Goal: Task Accomplishment & Management: Manage account settings

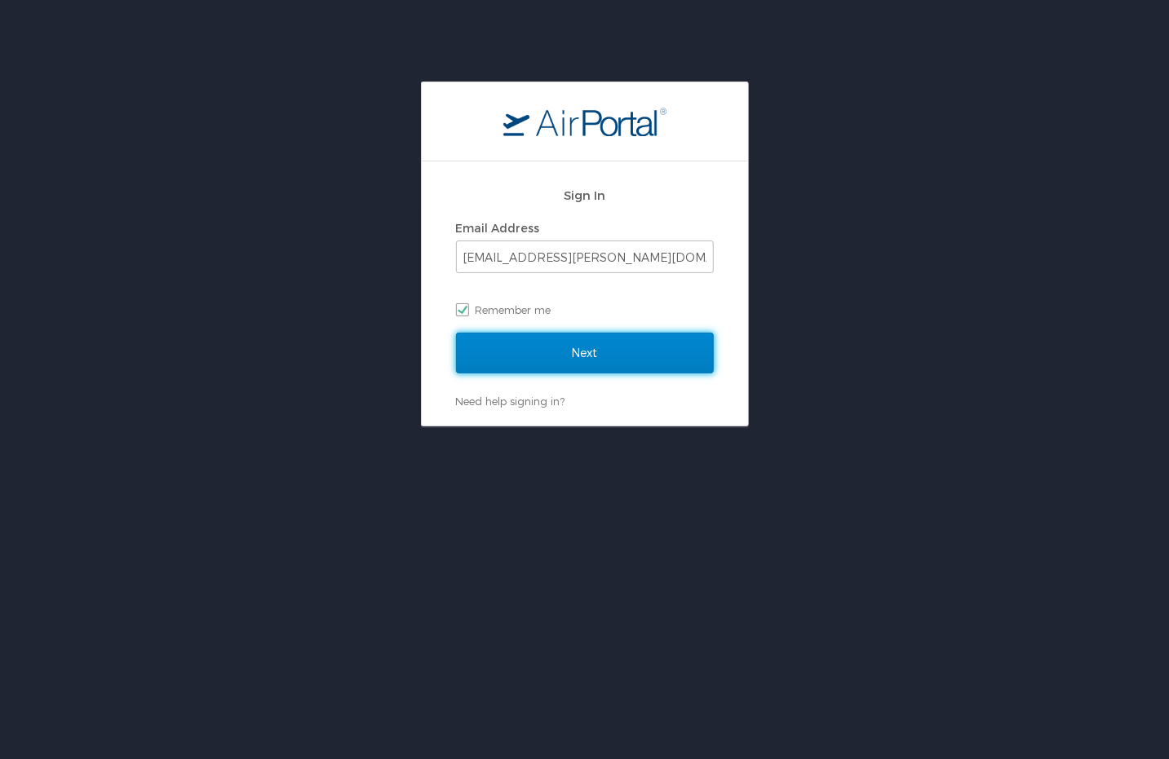
click at [536, 343] on input "Next" at bounding box center [585, 353] width 258 height 41
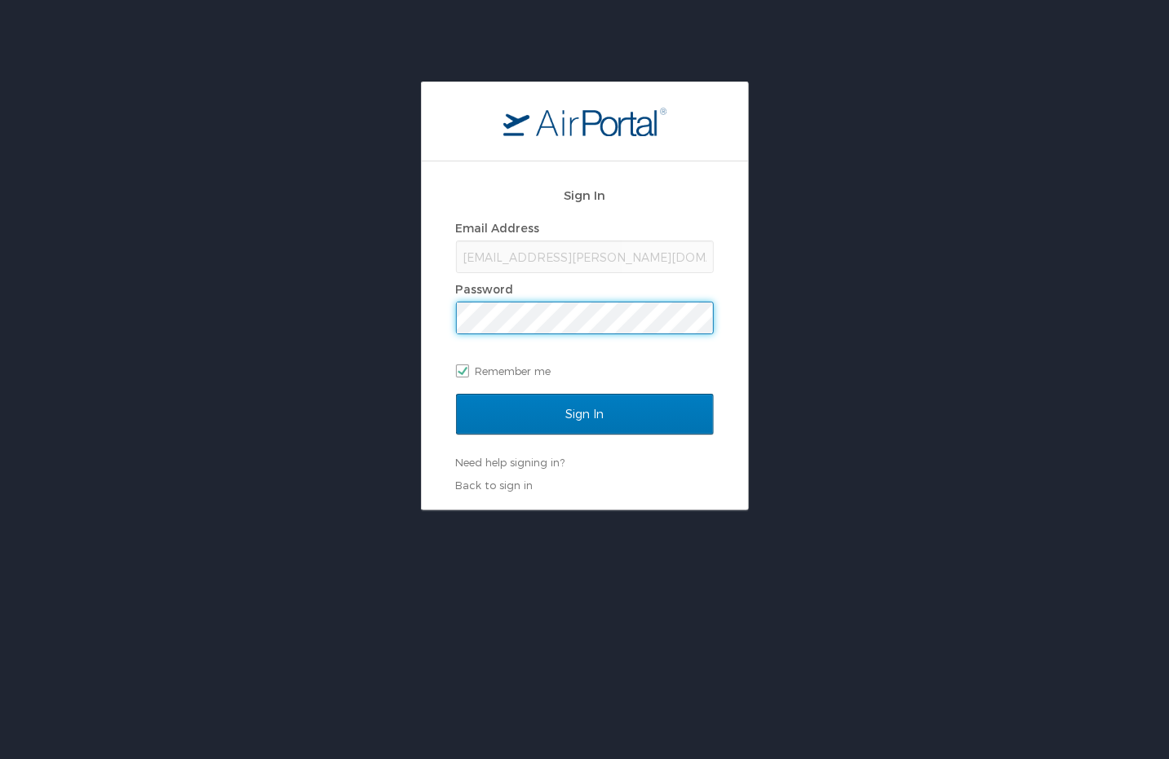
click at [456, 394] on input "Sign In" at bounding box center [585, 414] width 258 height 41
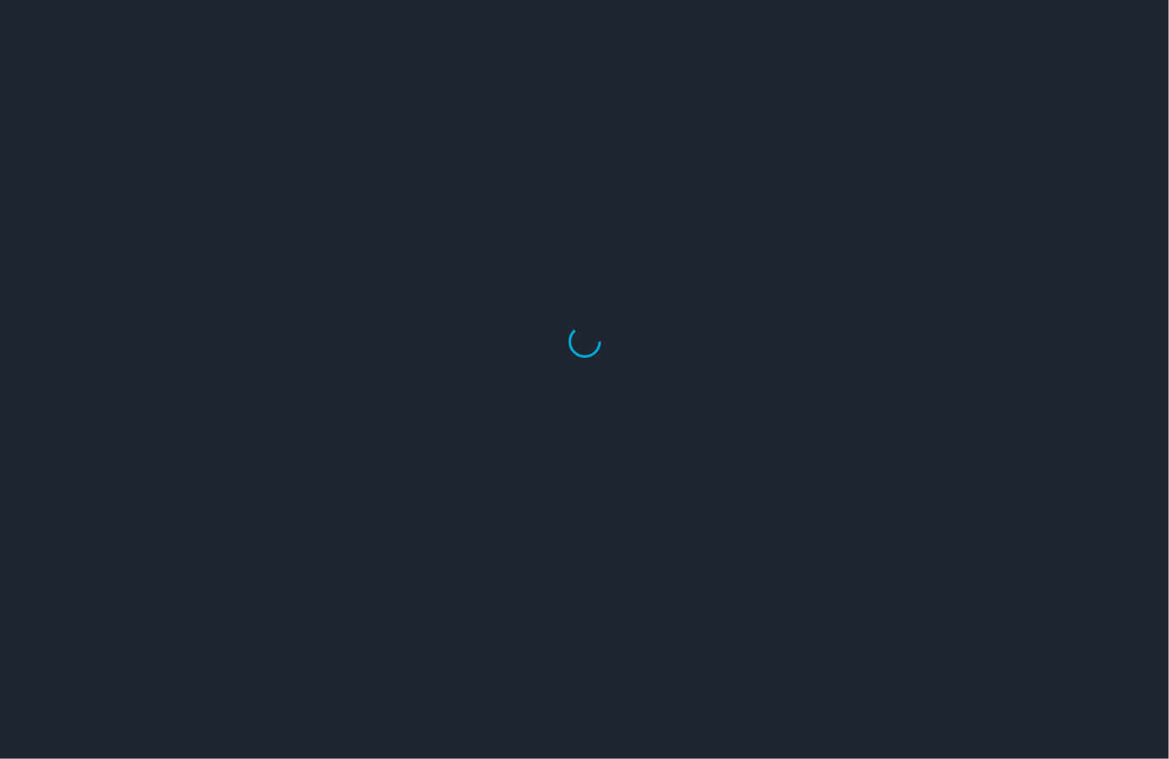
select select "US"
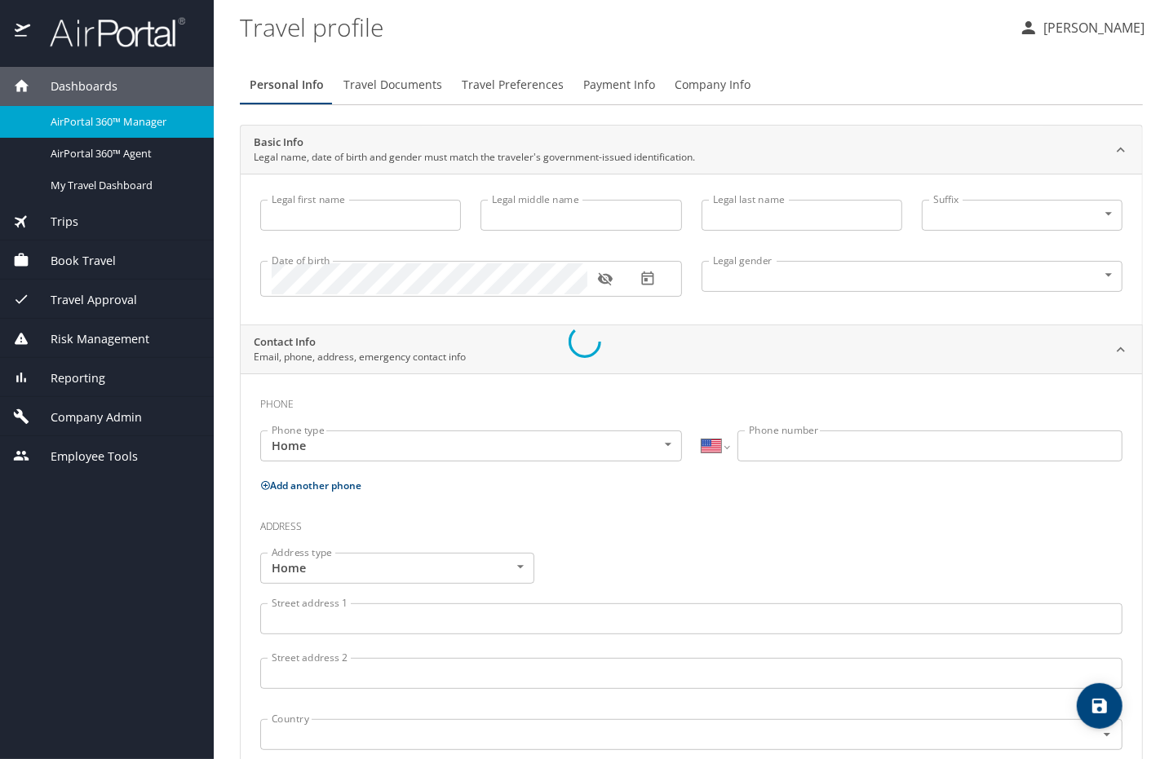
type input "Luke"
type input "Crismon"
type input "Beachley"
type input "Undisclosed"
type input "Teri"
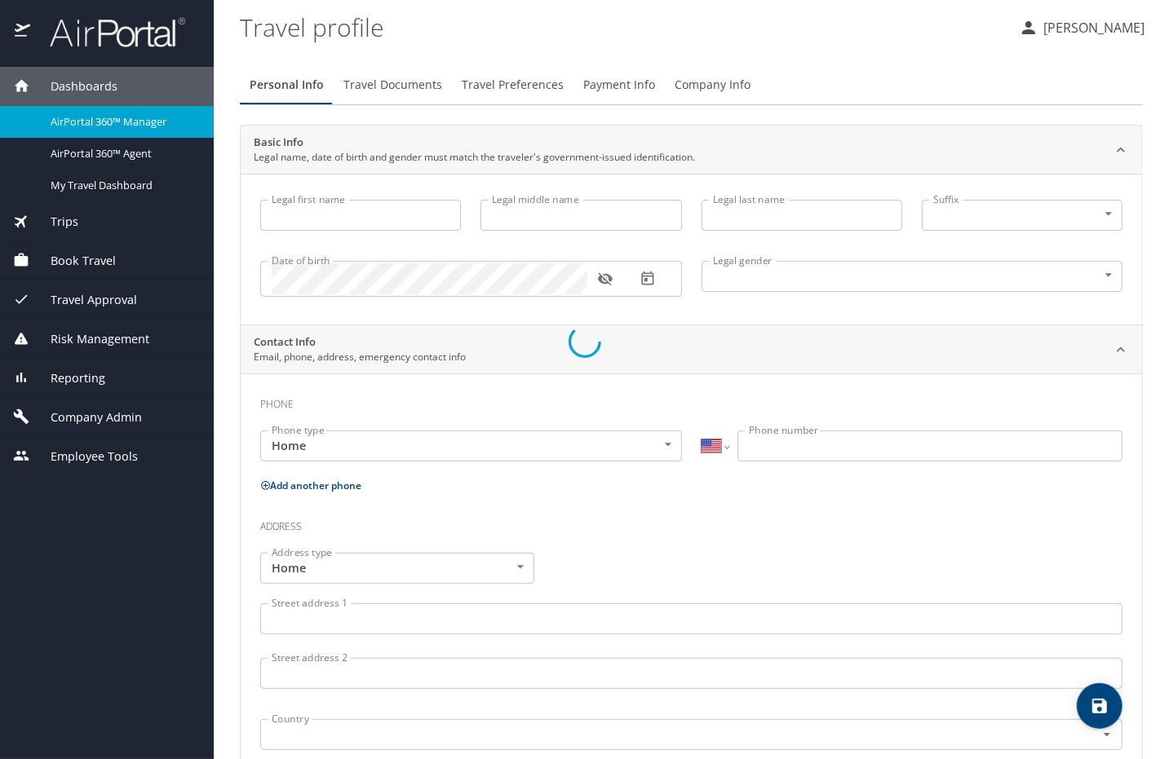
type input "Beachley"
type input "(801) 717-7714"
select select "US"
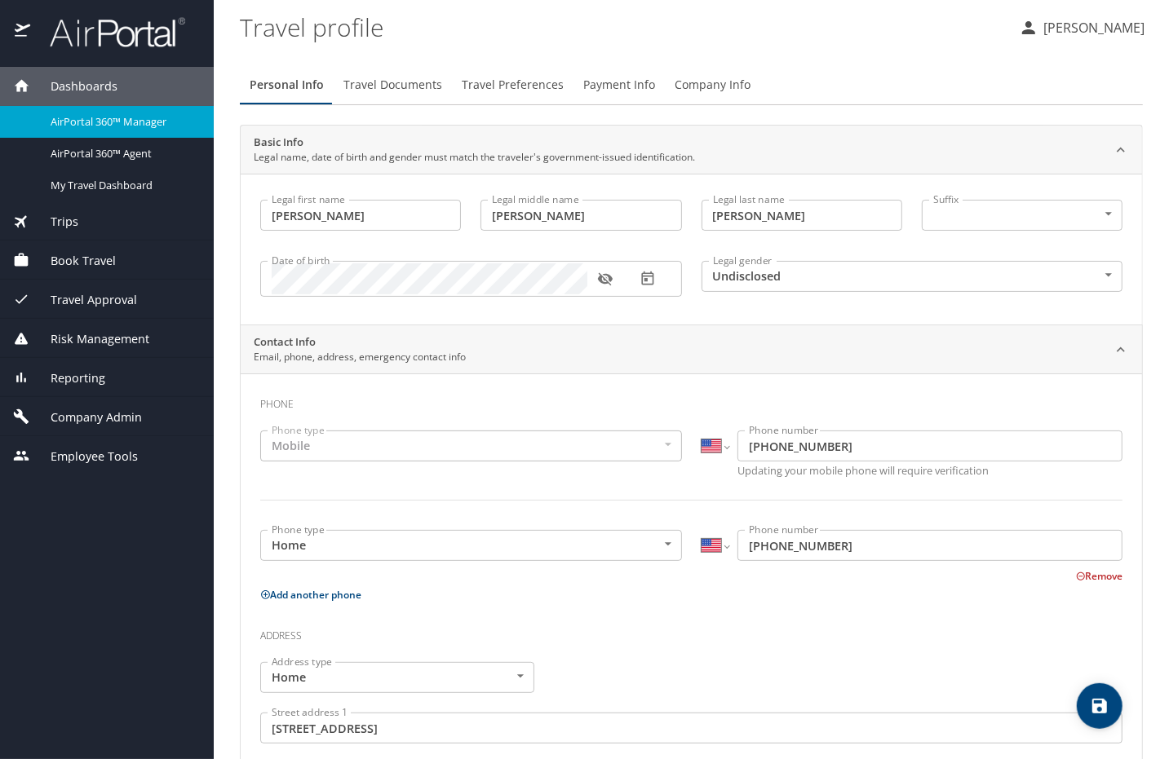
click at [87, 119] on span "AirPortal 360™ Manager" at bounding box center [123, 121] width 144 height 15
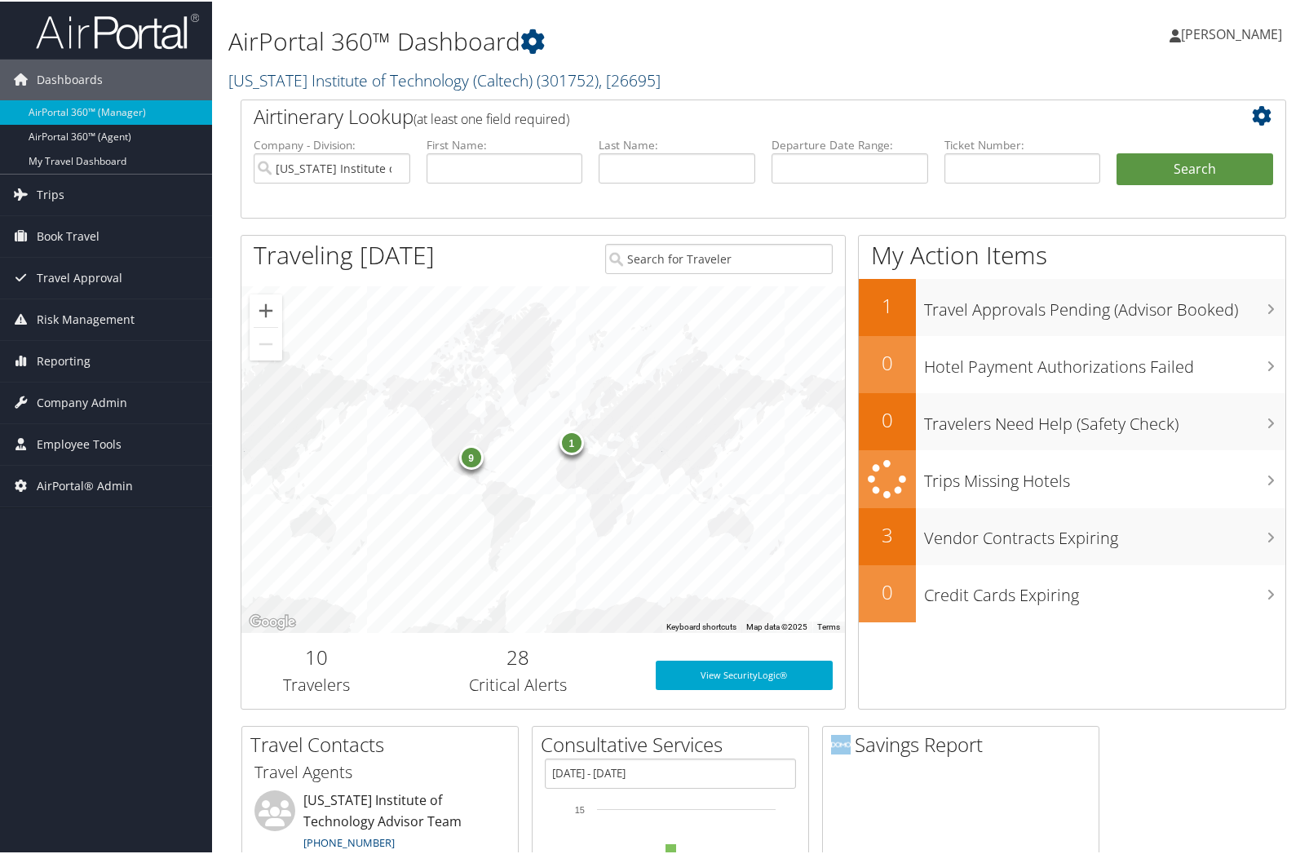
click at [281, 70] on link "California Institute of Technology (Caltech) ( 301752 ) , [ 26695 ]" at bounding box center [444, 79] width 432 height 22
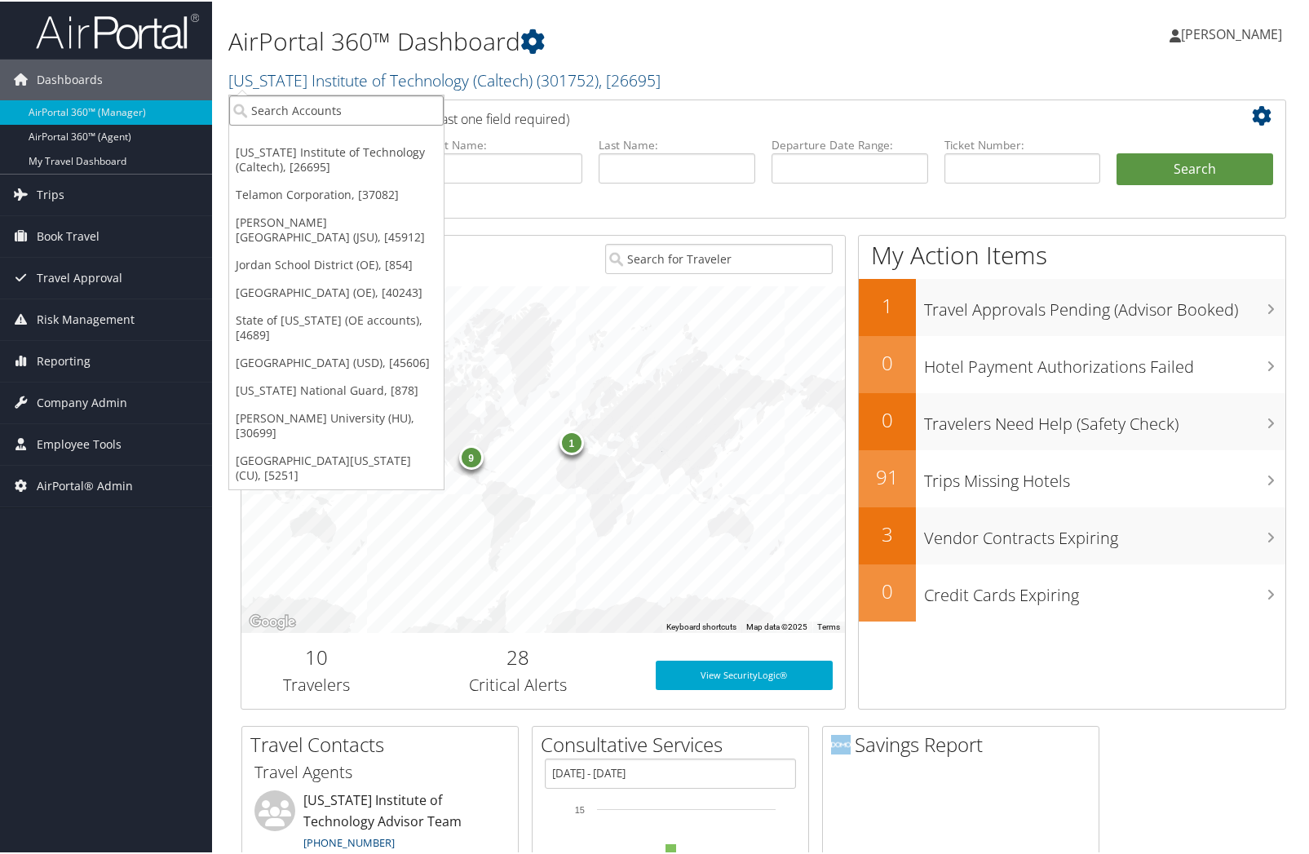
click at [307, 112] on input "search" at bounding box center [336, 109] width 214 height 30
type input "howard"
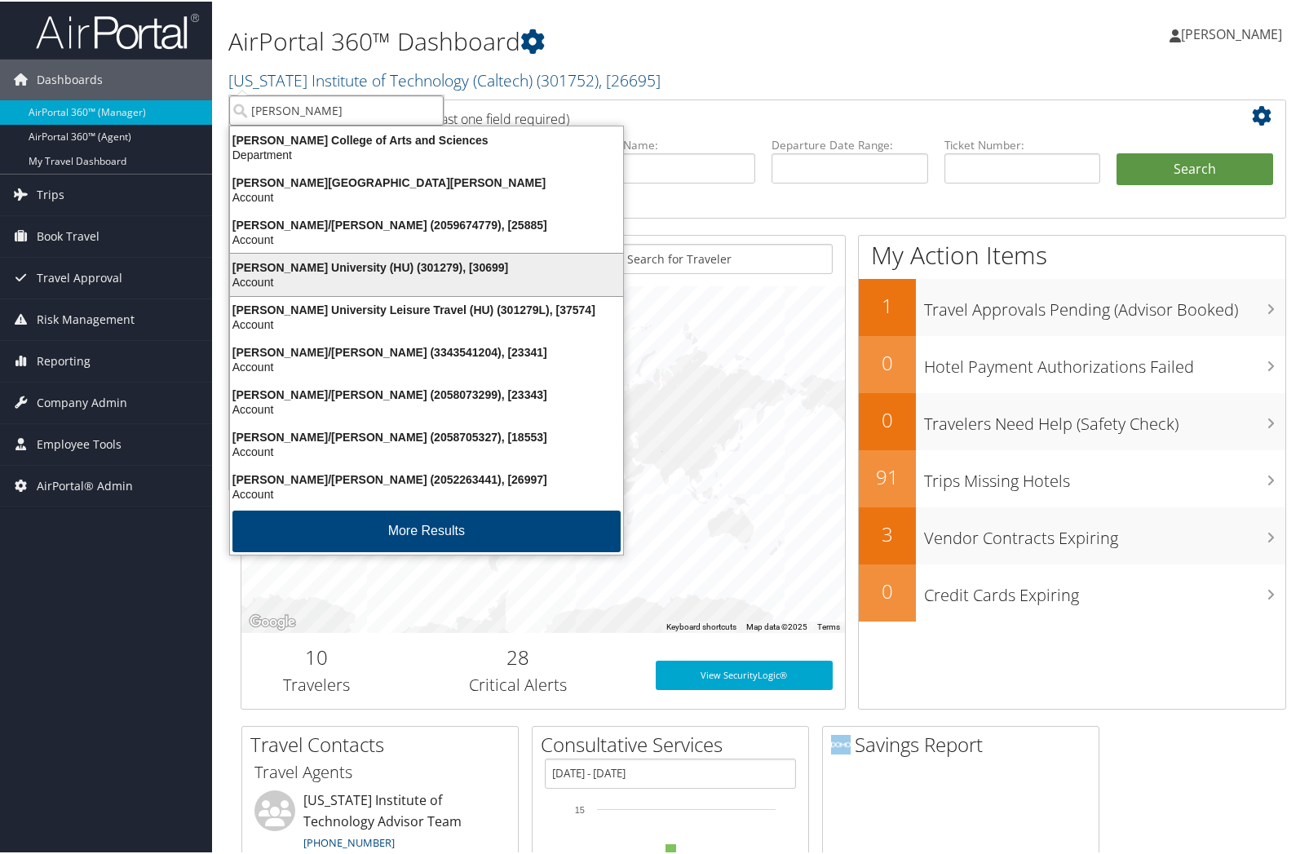
click at [297, 259] on div "Howard University (HU) (301279), [30699]" at bounding box center [426, 266] width 413 height 15
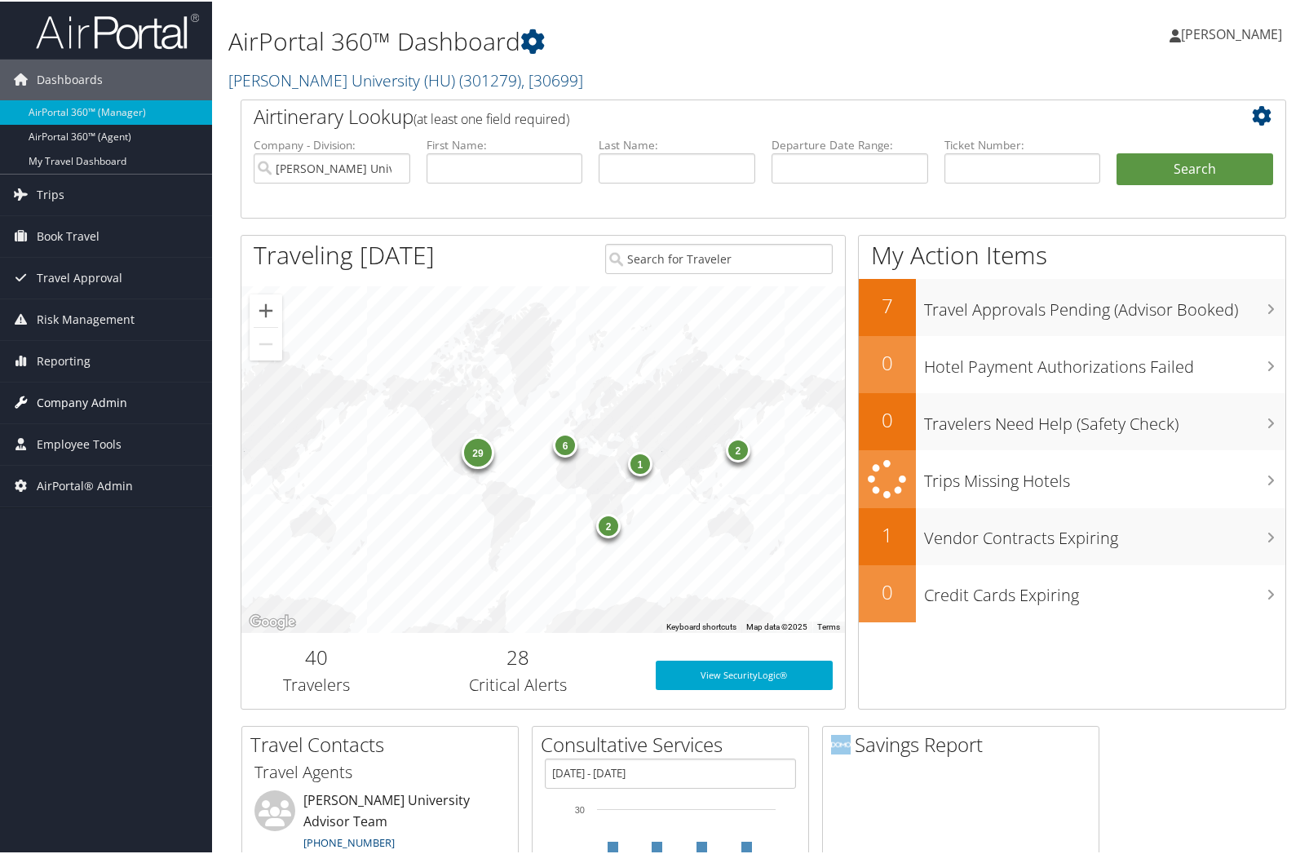
click at [51, 404] on span "Company Admin" at bounding box center [82, 401] width 91 height 41
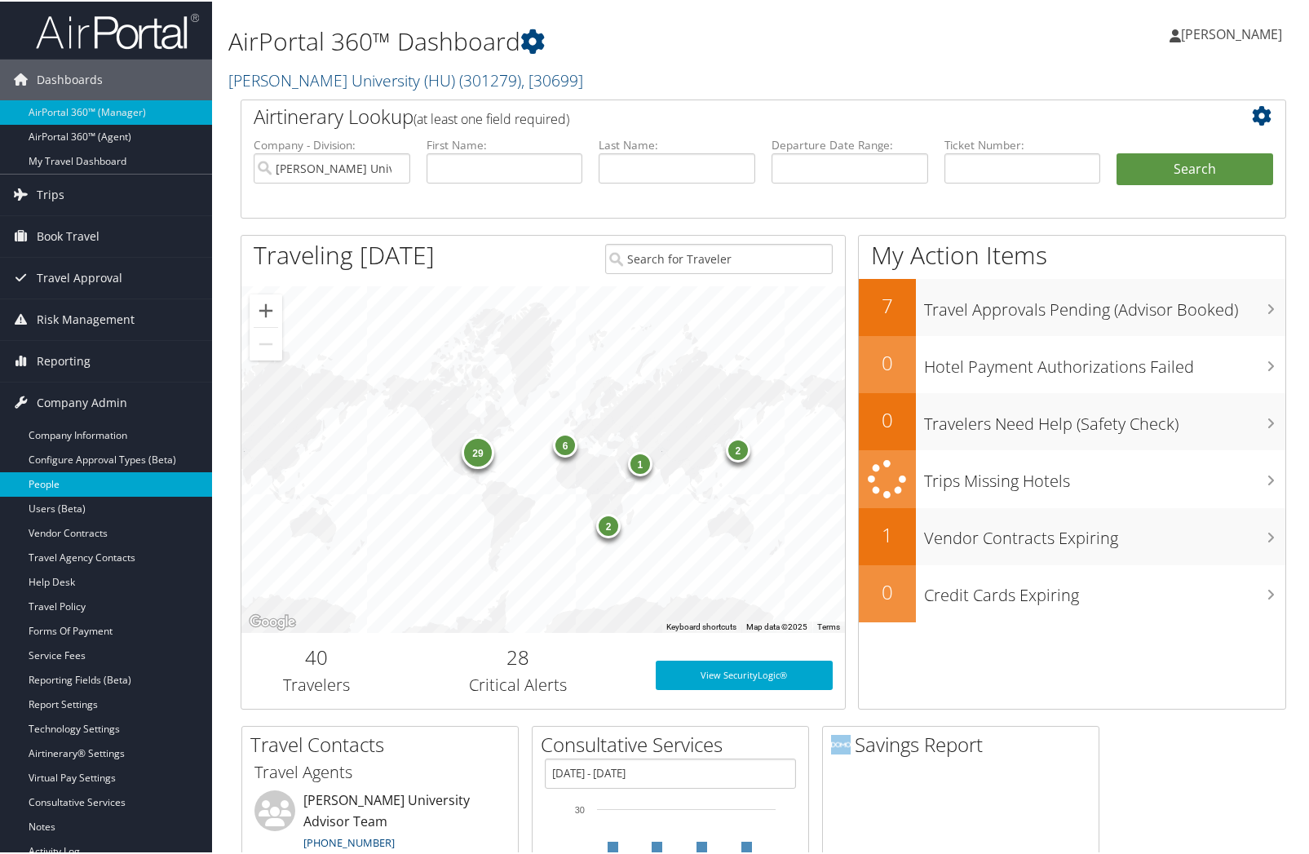
click at [46, 486] on link "People" at bounding box center [106, 483] width 212 height 24
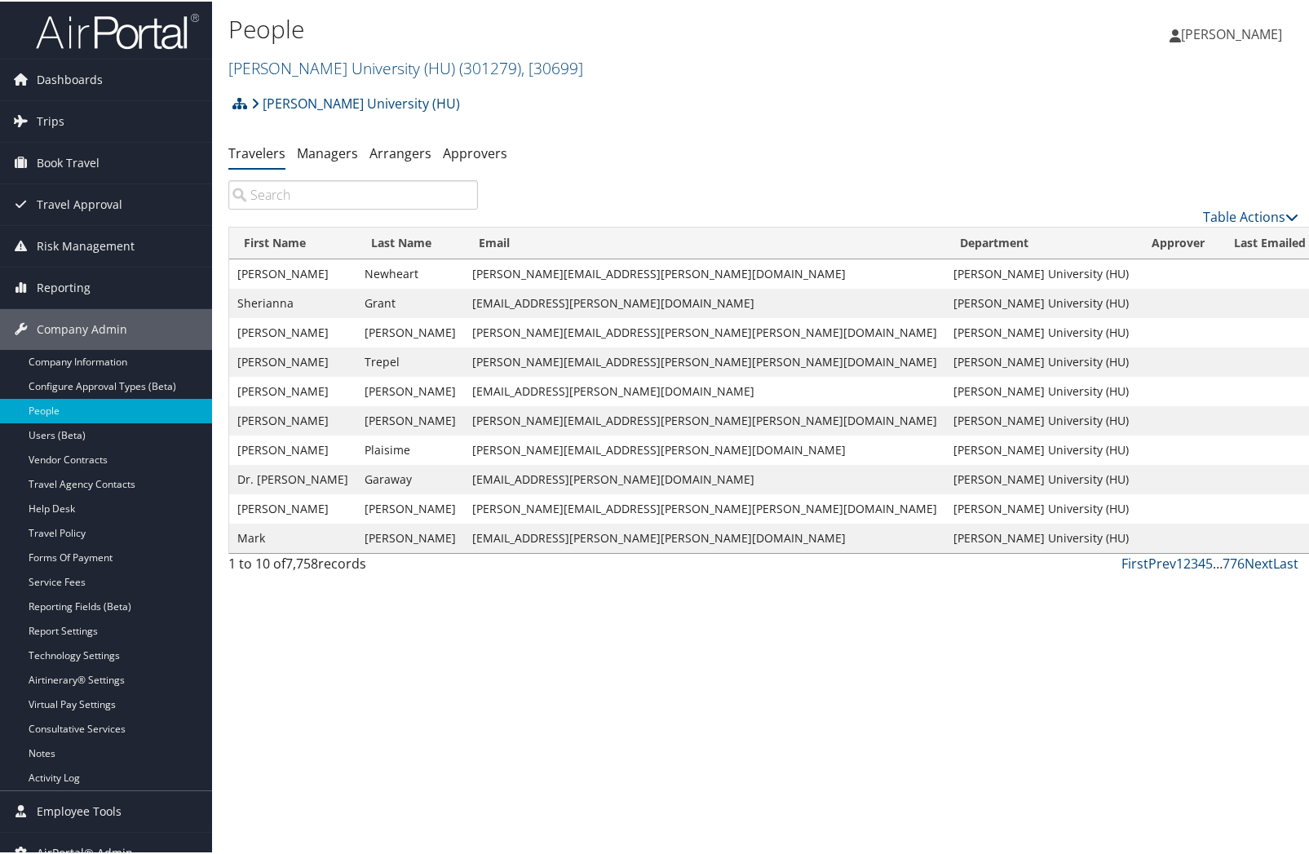
click at [287, 200] on input "search" at bounding box center [353, 193] width 250 height 29
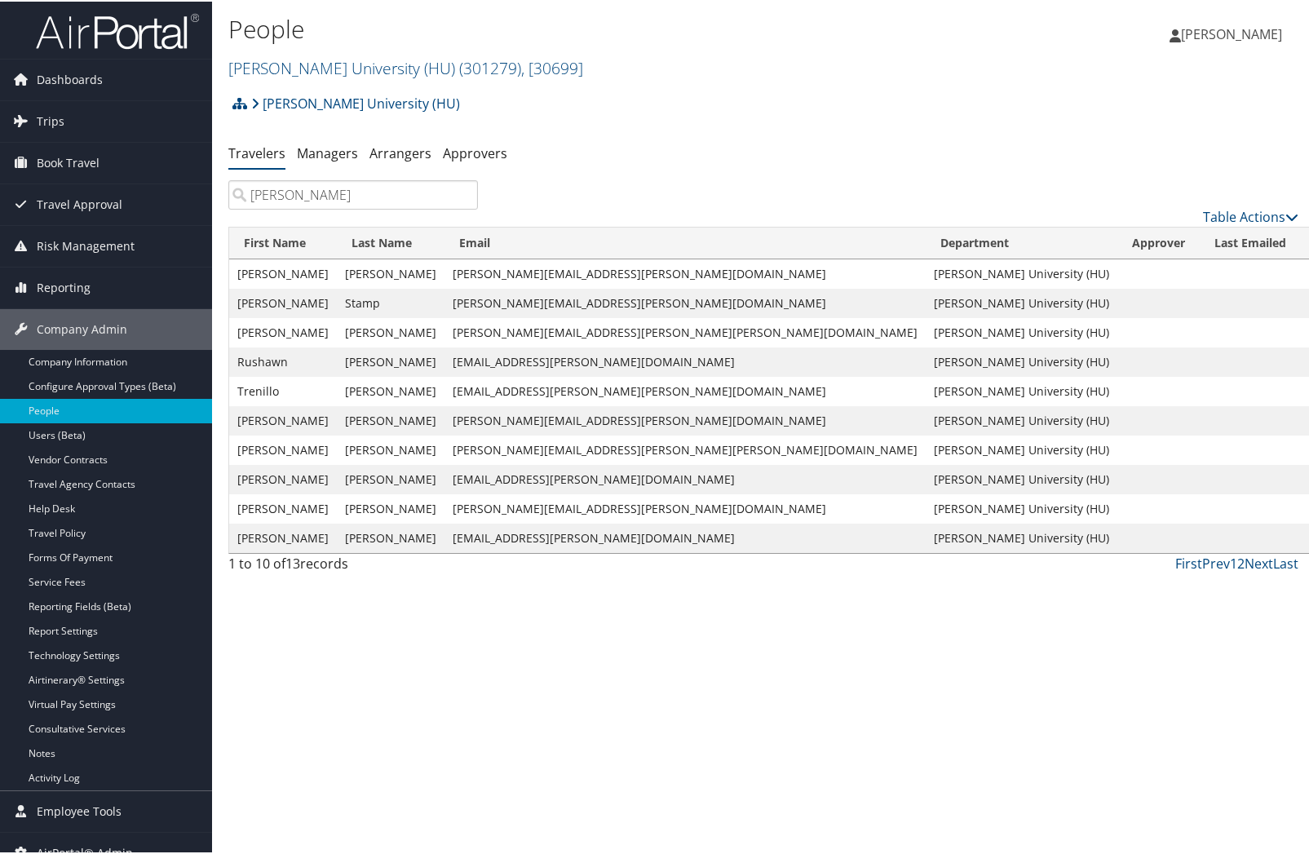
type input "[PERSON_NAME]"
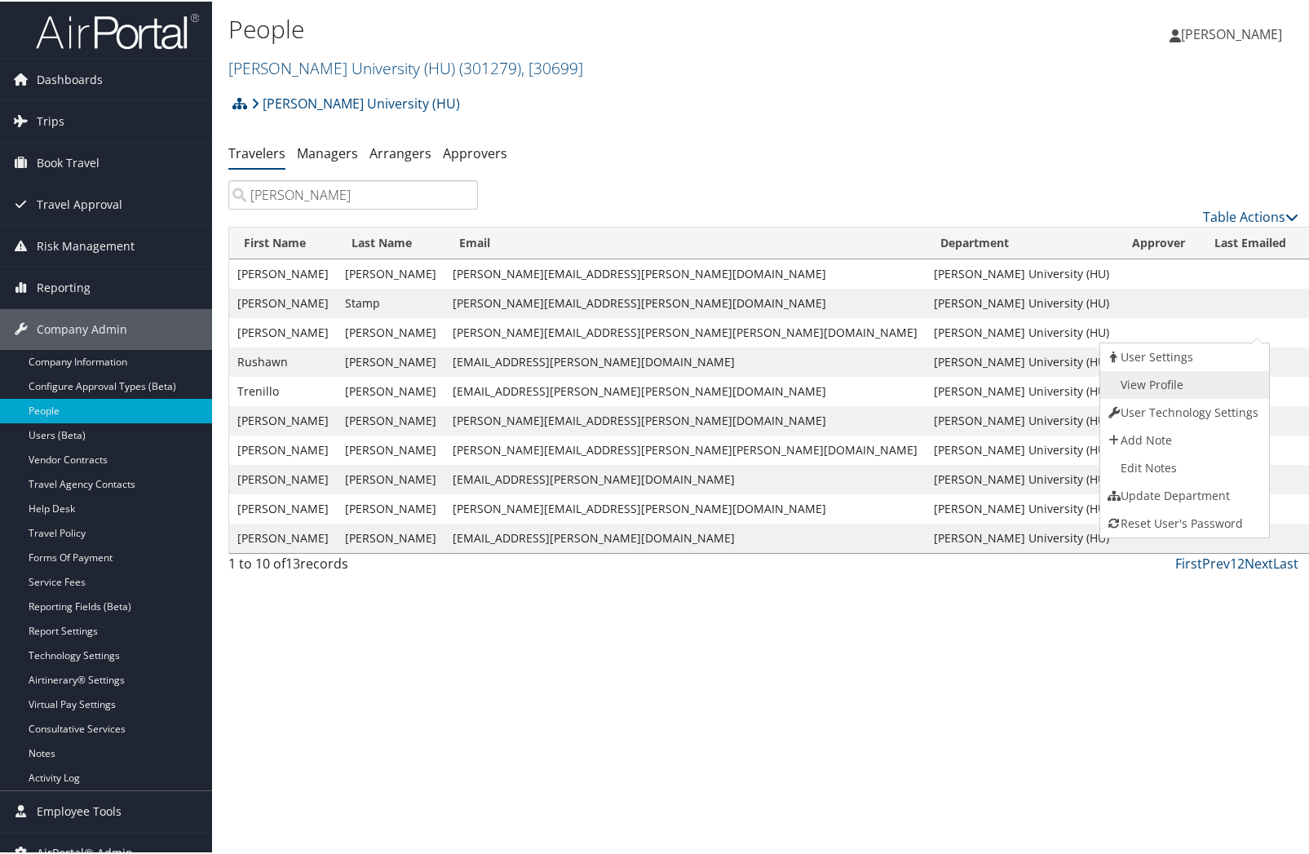
click at [1162, 382] on link "View Profile" at bounding box center [1183, 383] width 166 height 28
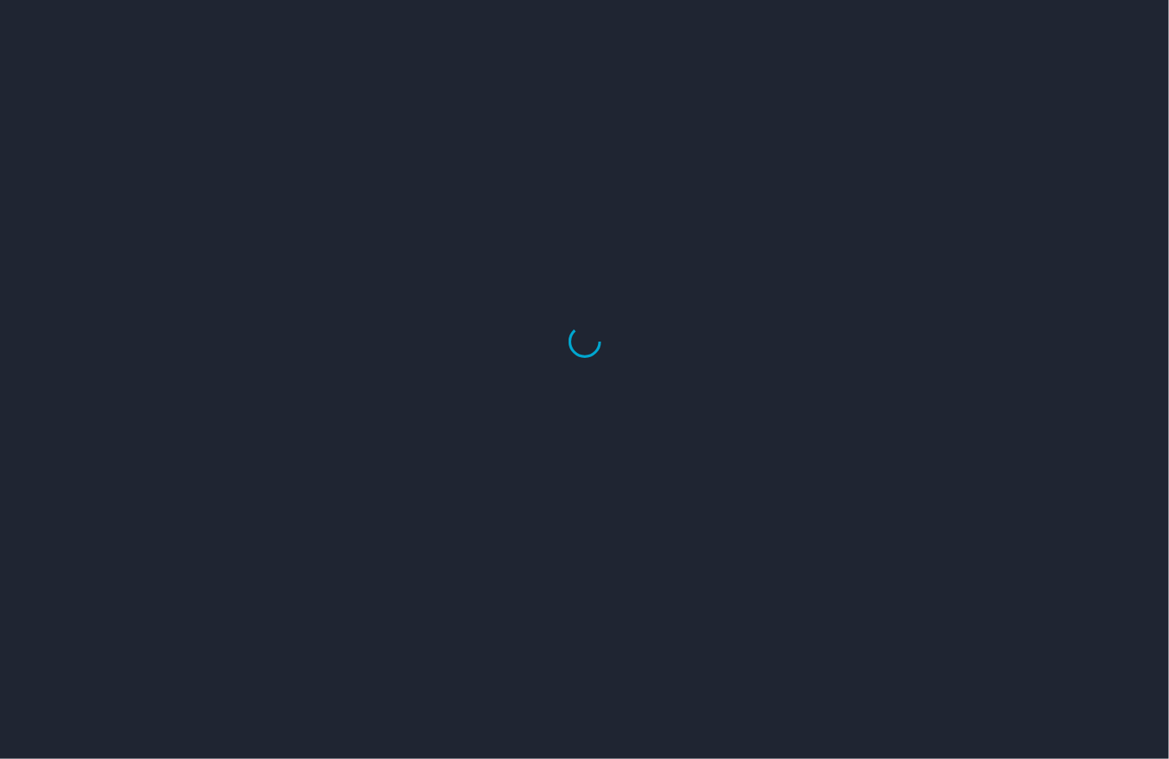
select select "US"
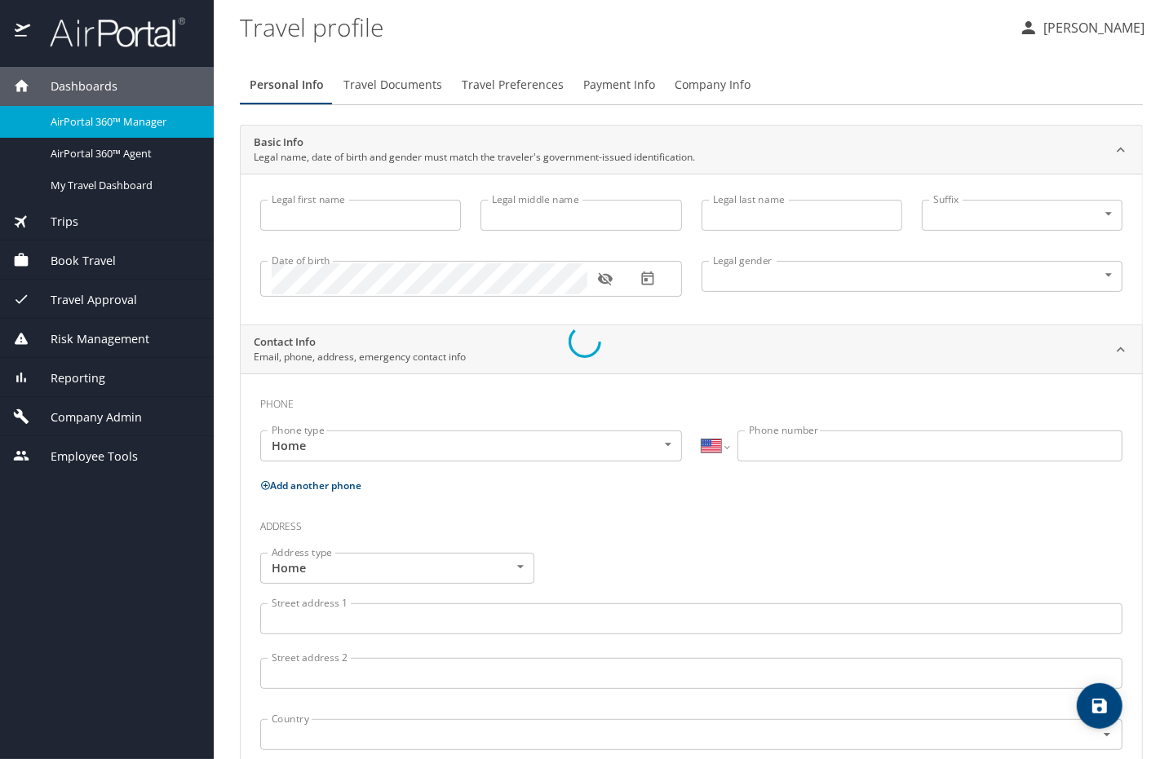
type input "[PERSON_NAME]"
type input "[DEMOGRAPHIC_DATA]"
select select "US"
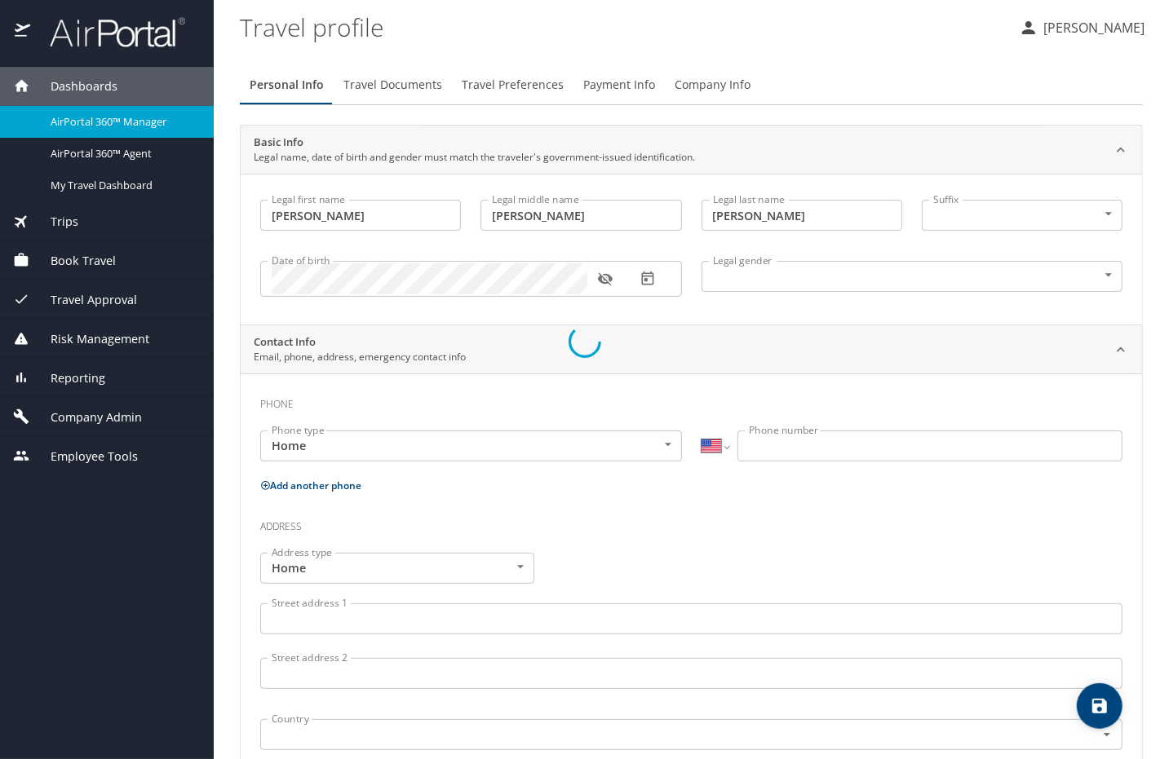
select select "US"
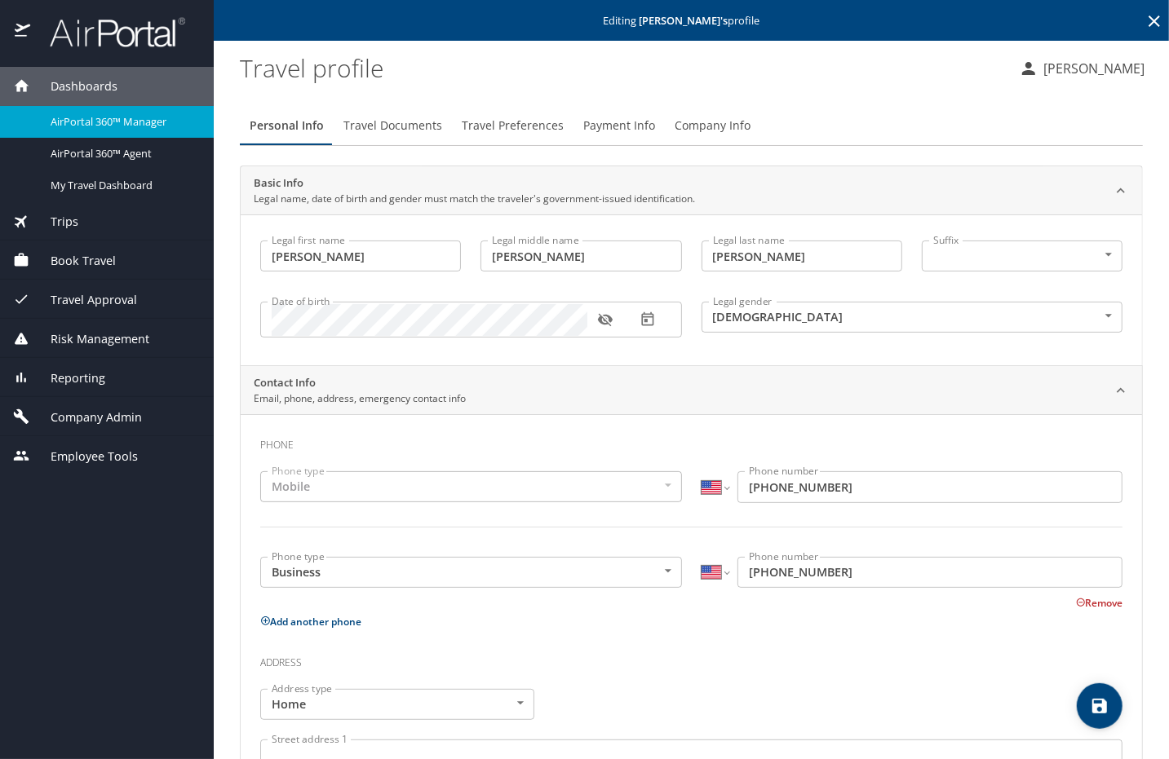
click at [678, 138] on button "Company Info" at bounding box center [712, 125] width 95 height 39
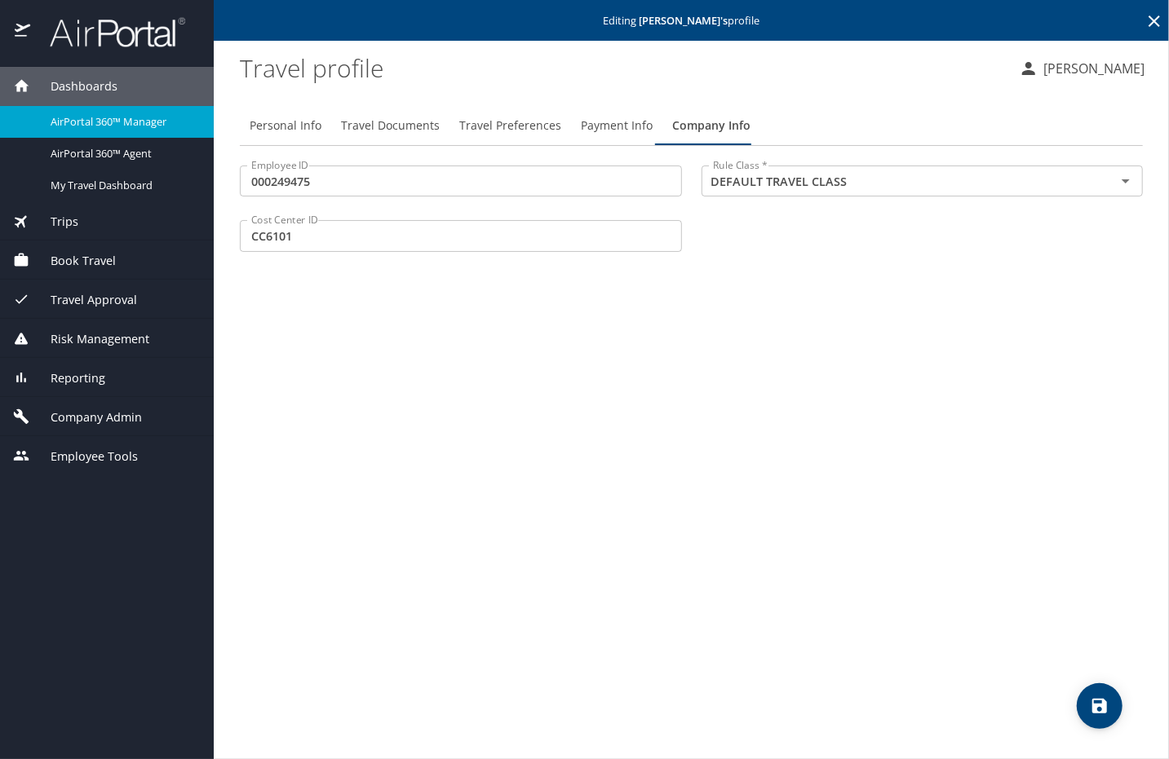
click at [608, 137] on button "Payment Info" at bounding box center [616, 125] width 91 height 39
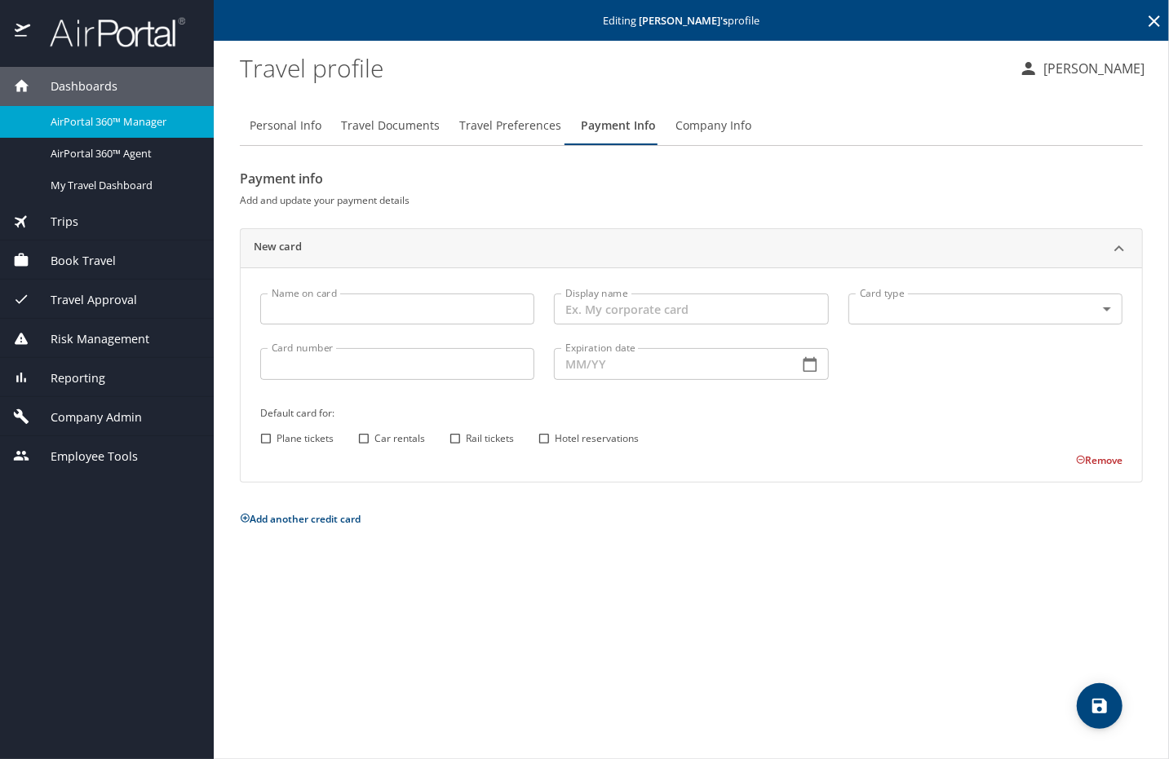
click at [514, 139] on button "Travel Preferences" at bounding box center [510, 125] width 122 height 39
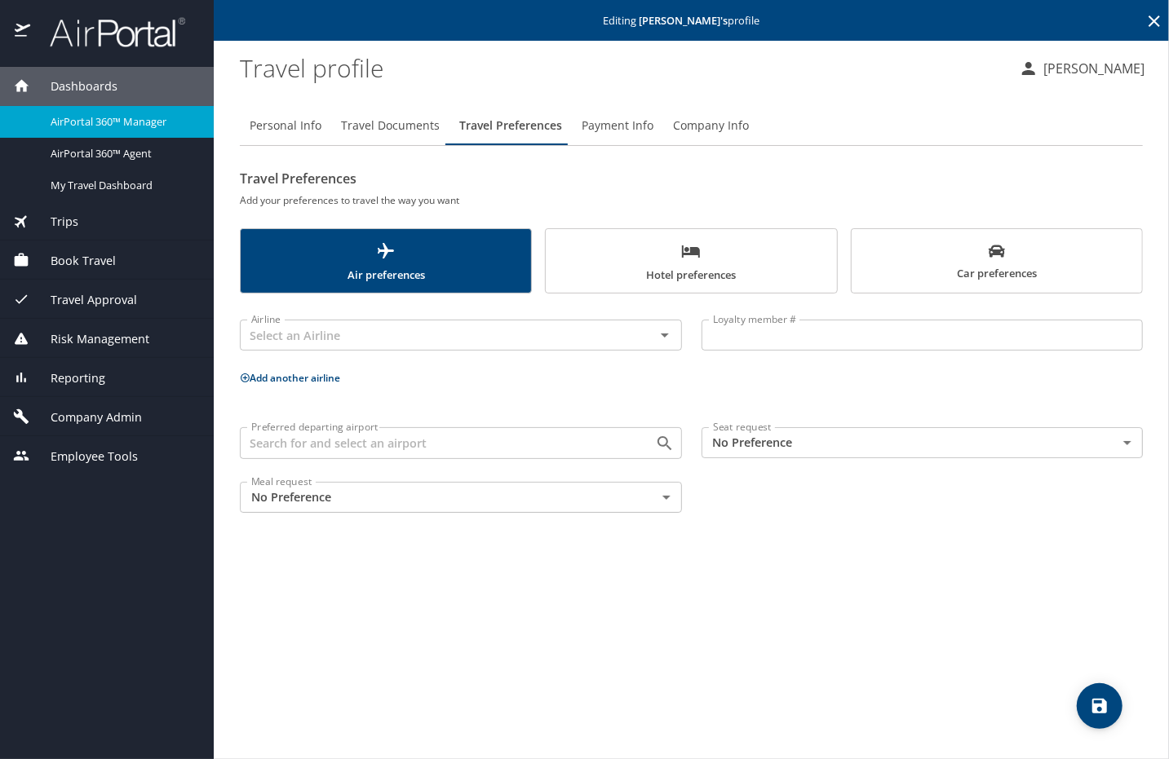
click at [427, 138] on button "Travel Documents" at bounding box center [390, 125] width 118 height 39
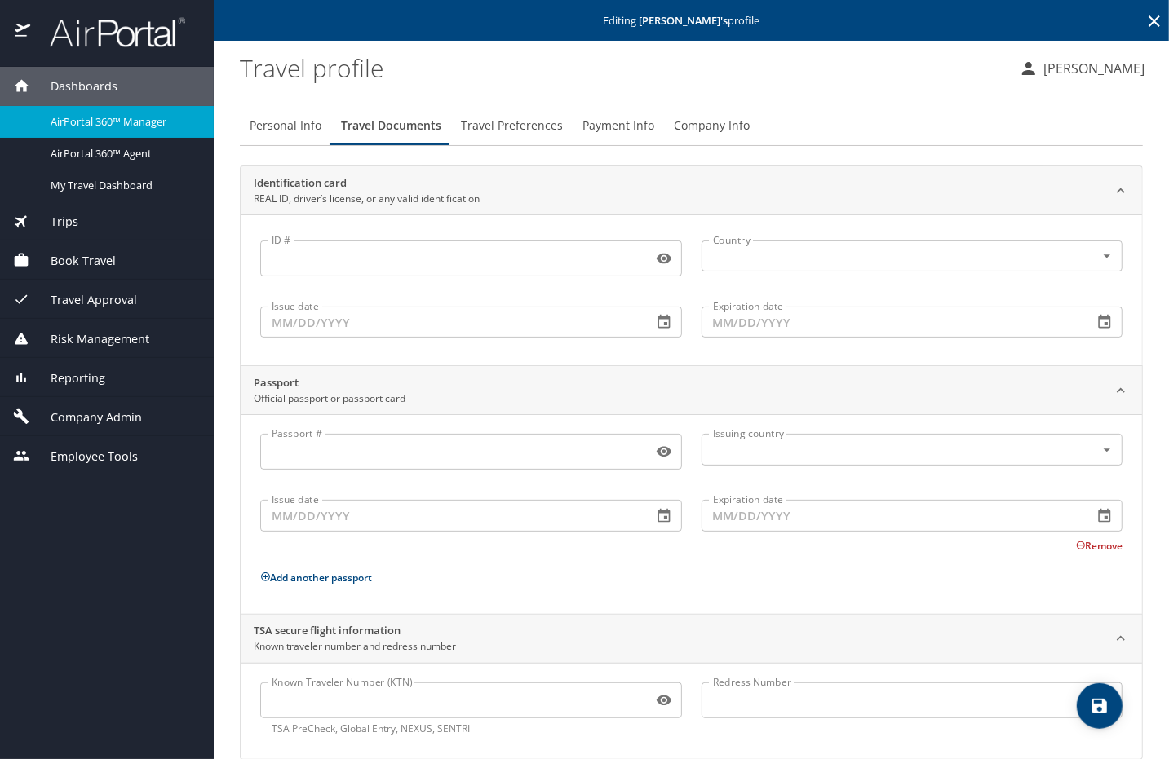
click at [291, 139] on button "Personal Info" at bounding box center [285, 125] width 91 height 39
select select "US"
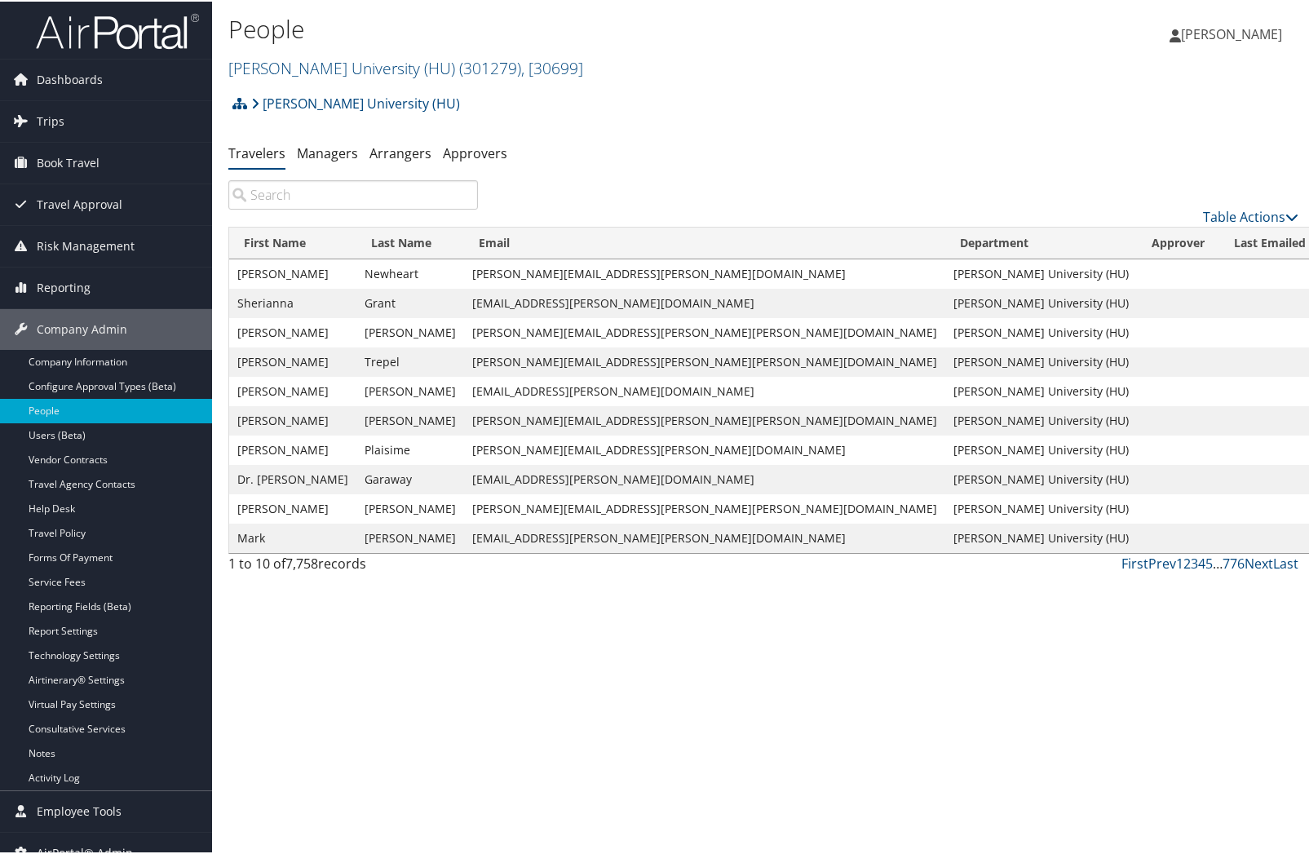
click at [317, 201] on input "search" at bounding box center [353, 193] width 250 height 29
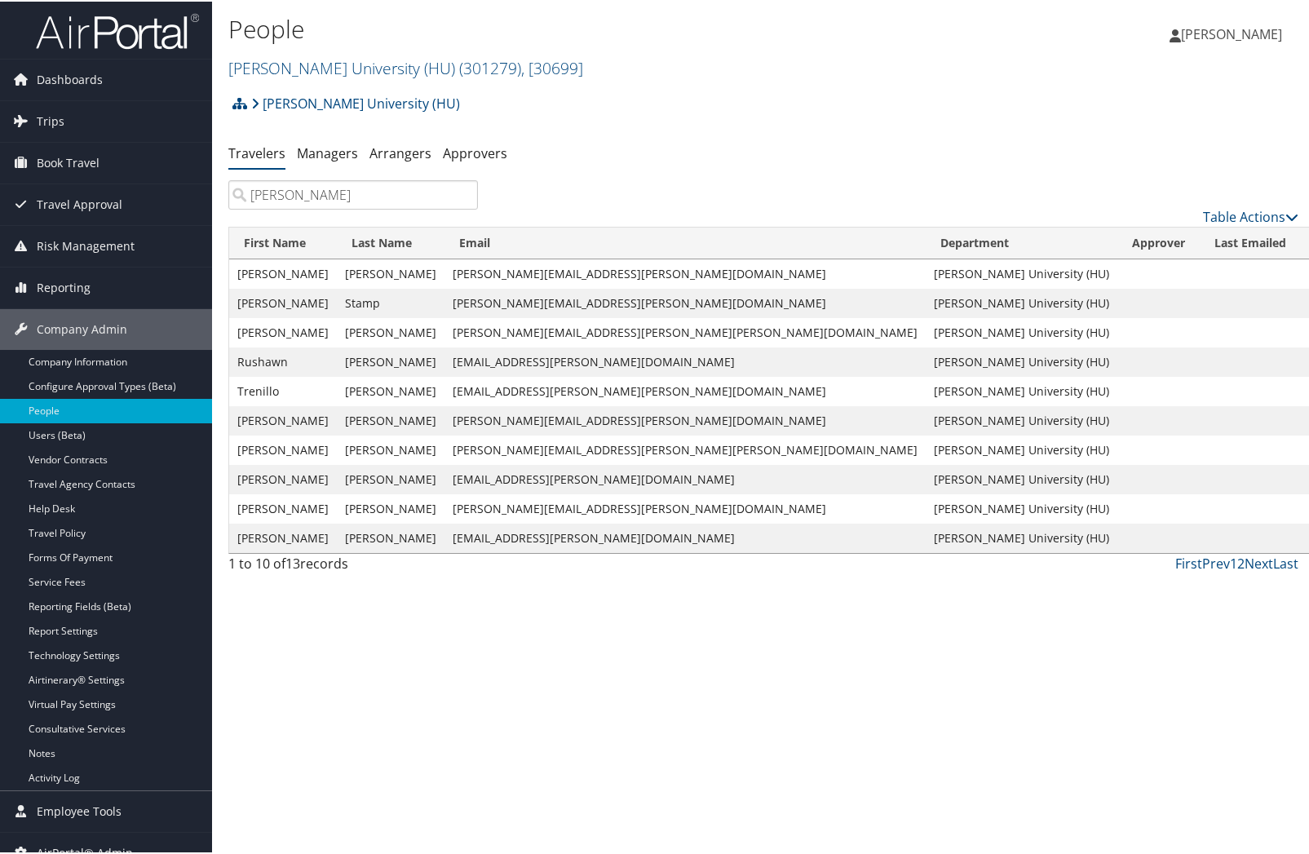
type input "[PERSON_NAME]"
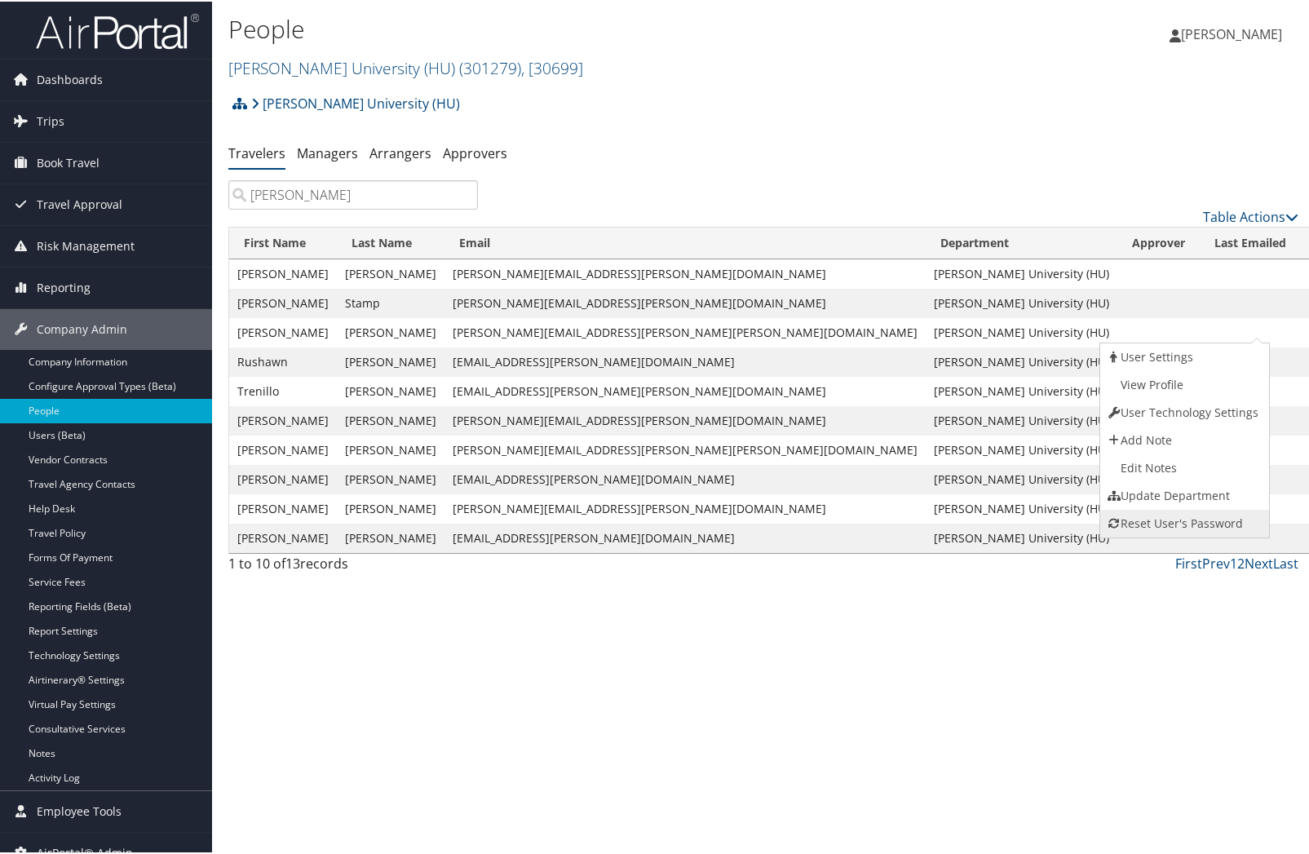
click at [1151, 519] on link "Reset User's Password" at bounding box center [1183, 522] width 166 height 28
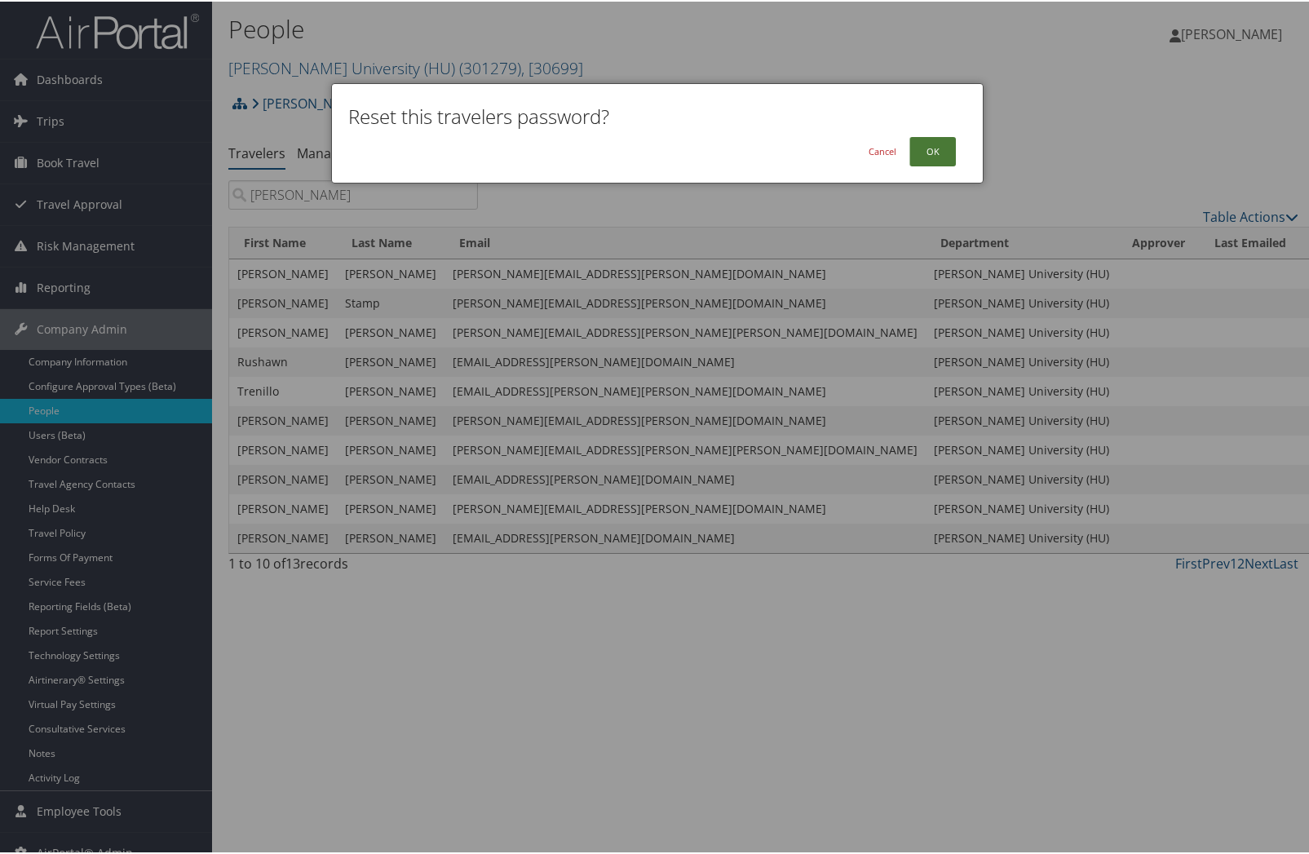
click at [926, 154] on button "OK" at bounding box center [932, 149] width 46 height 29
